Goal: Task Accomplishment & Management: Complete application form

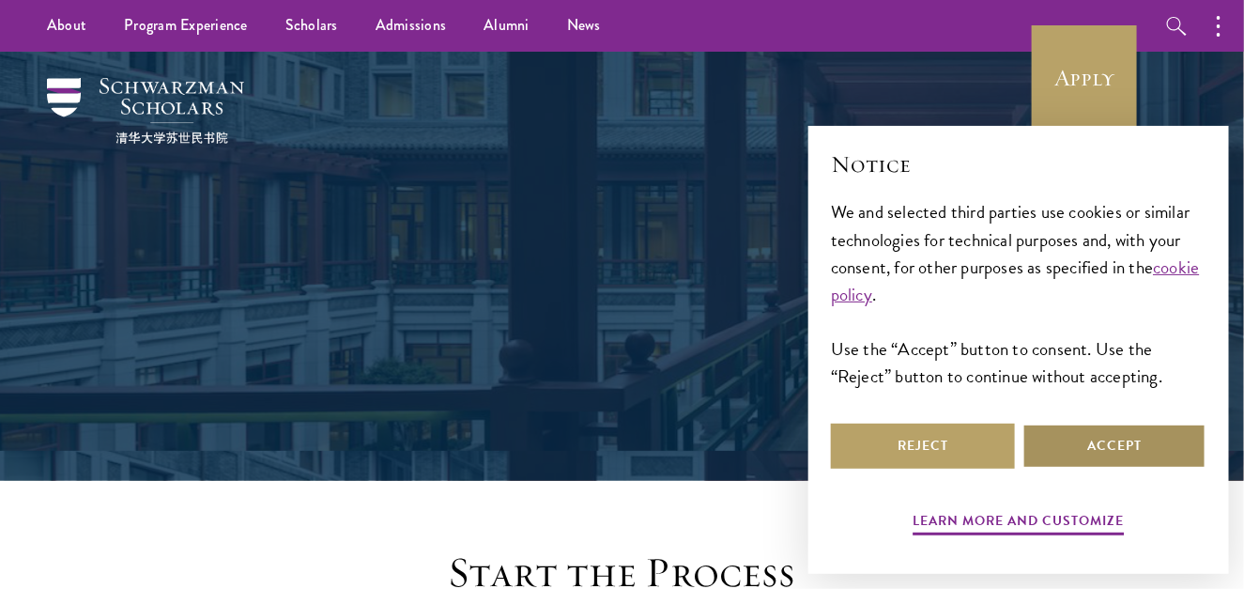
click at [1105, 462] on button "Accept" at bounding box center [1114, 445] width 184 height 45
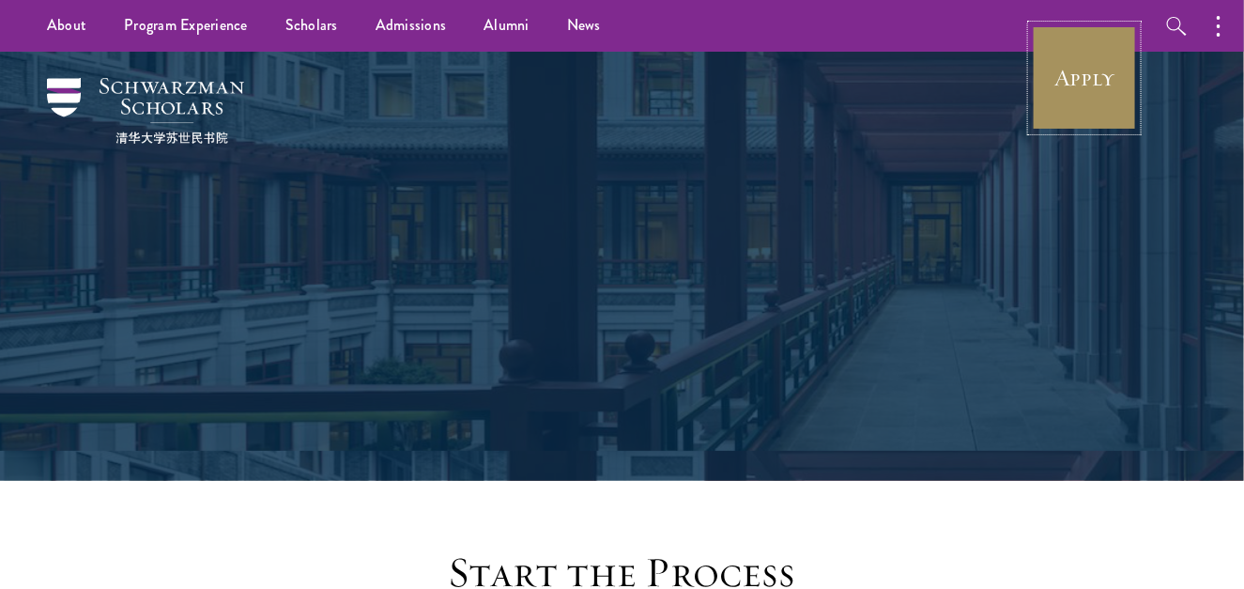
click at [1039, 92] on link "Apply" at bounding box center [1084, 77] width 105 height 105
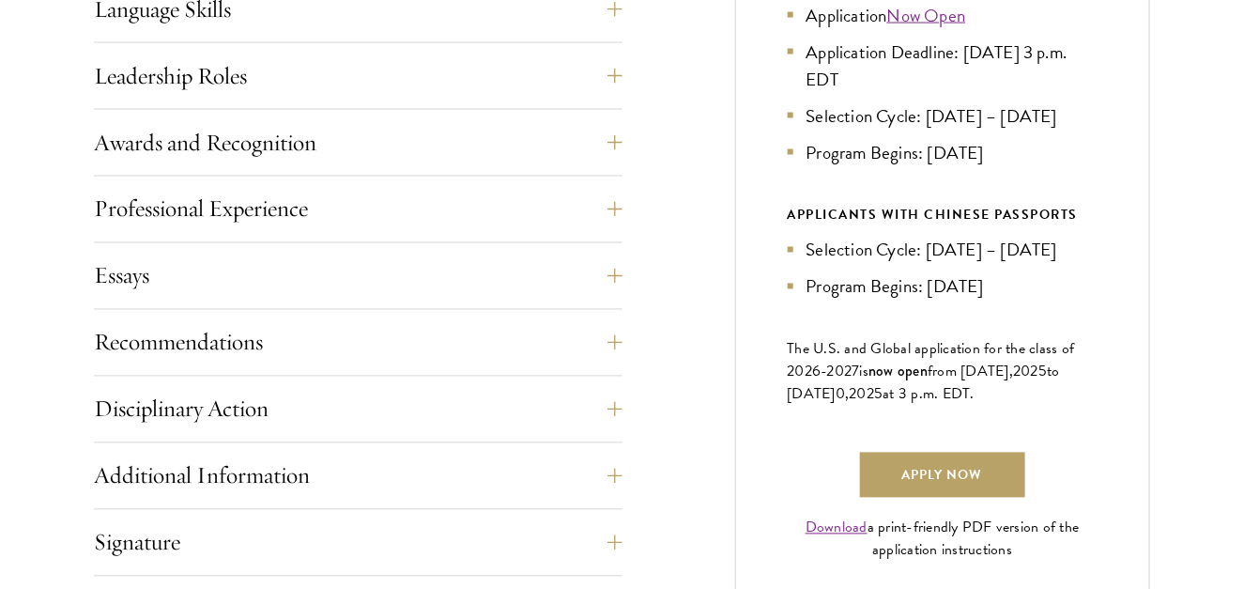
scroll to position [1103, 0]
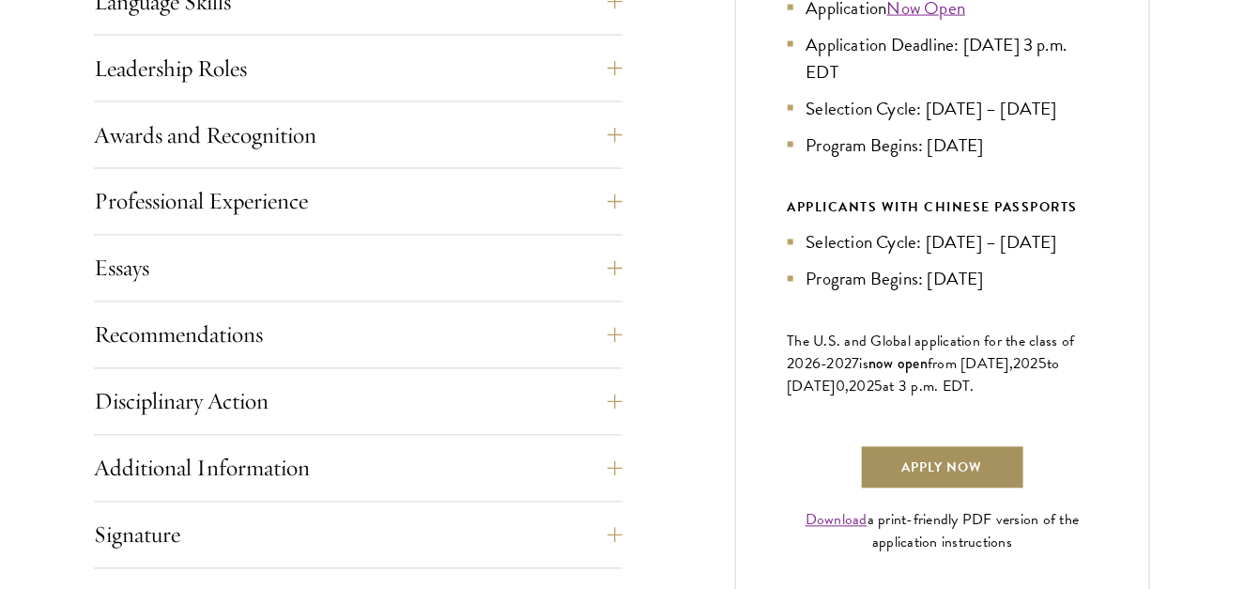
click at [961, 490] on link "Apply Now" at bounding box center [942, 467] width 165 height 45
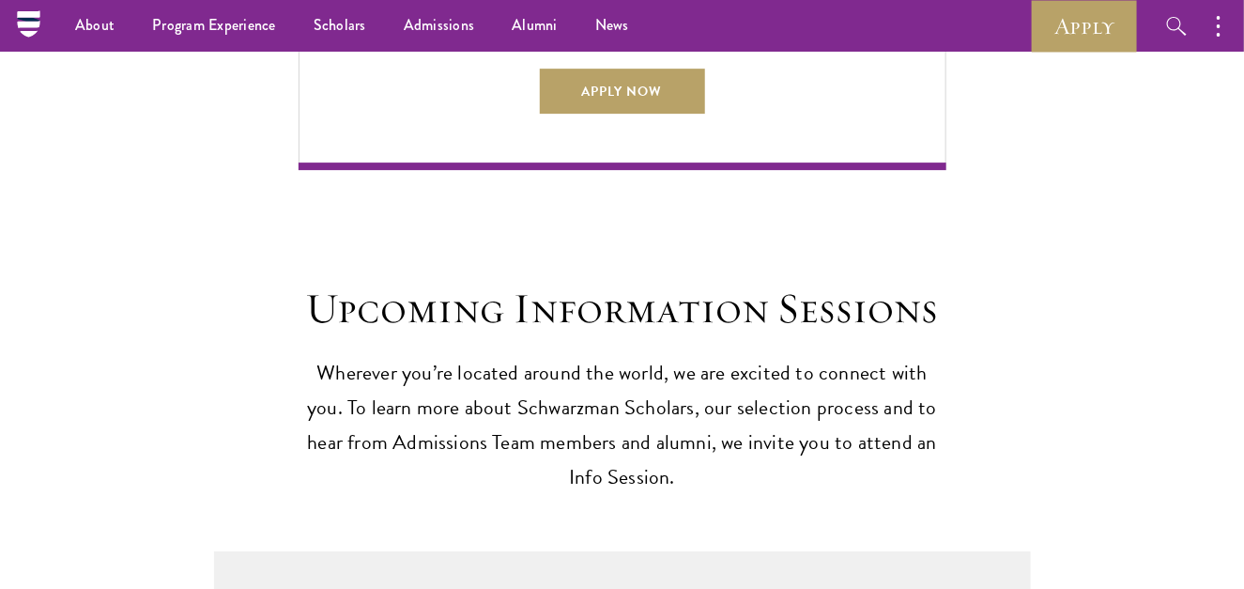
scroll to position [4591, 0]
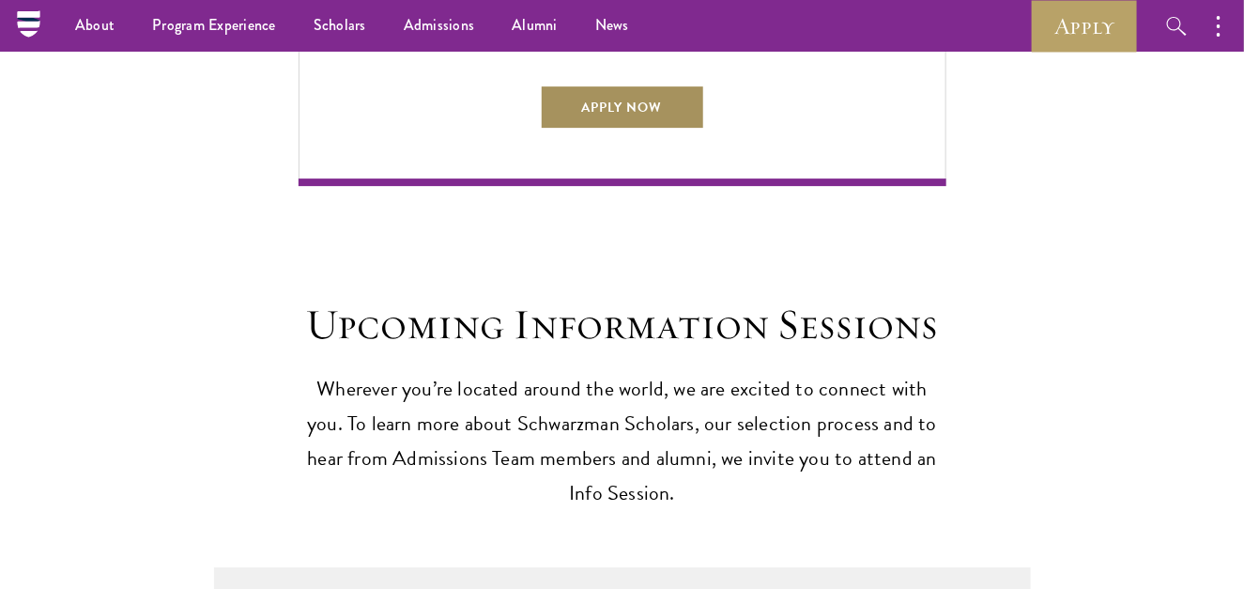
click at [699, 105] on link "Apply Now" at bounding box center [622, 106] width 165 height 45
